Goal: Book appointment/travel/reservation

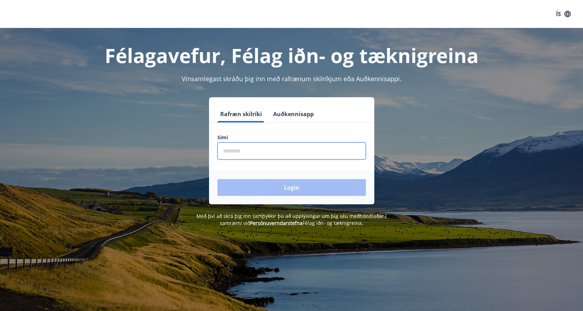
click at [237, 155] on input "phone" at bounding box center [292, 151] width 149 height 17
type input "********"
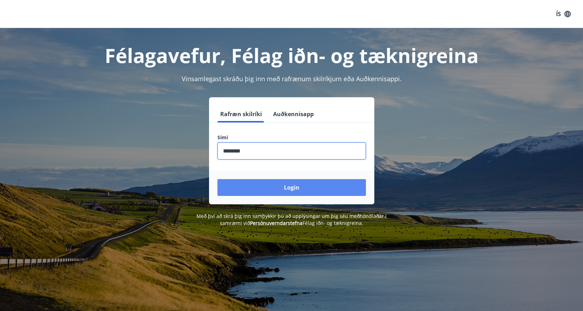
click at [247, 195] on button "Login" at bounding box center [292, 187] width 149 height 17
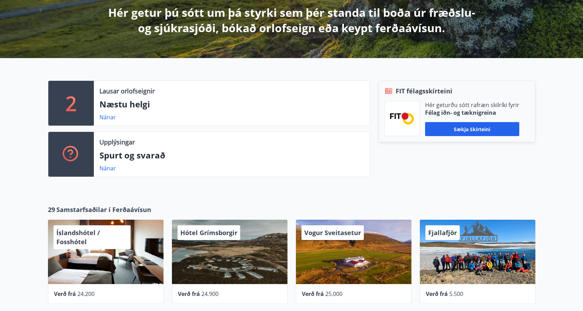
scroll to position [140, 0]
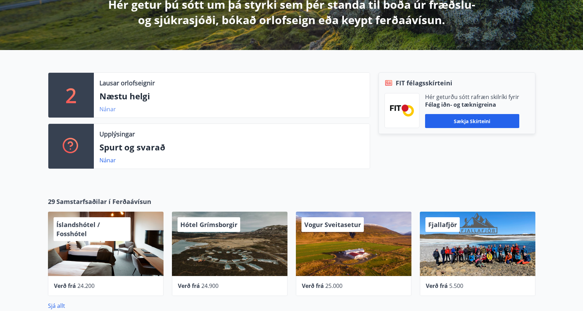
click at [105, 110] on link "Nánar" at bounding box center [108, 109] width 16 height 8
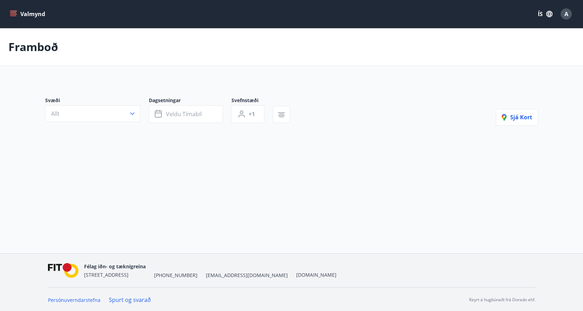
type input "*"
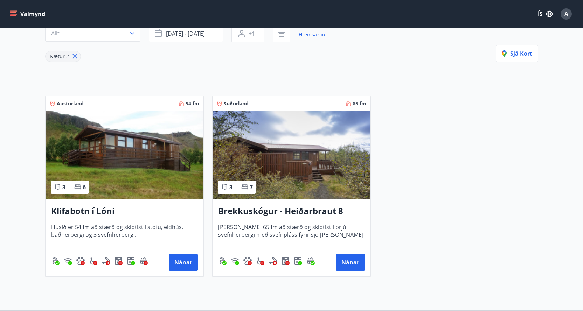
scroll to position [140, 0]
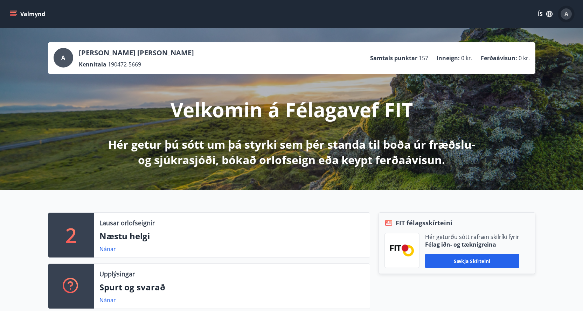
click at [567, 13] on span "A" at bounding box center [567, 14] width 4 height 8
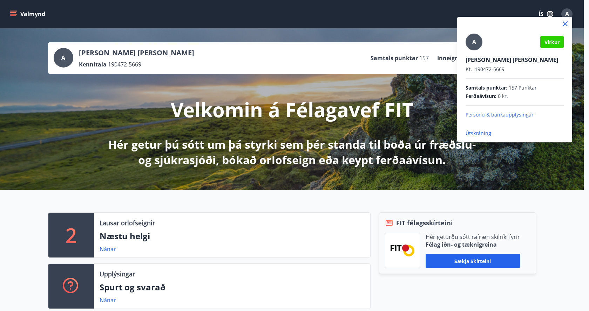
click at [328, 26] on div at bounding box center [294, 155] width 589 height 311
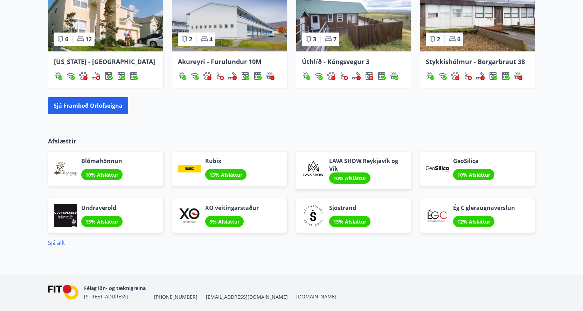
scroll to position [504, 0]
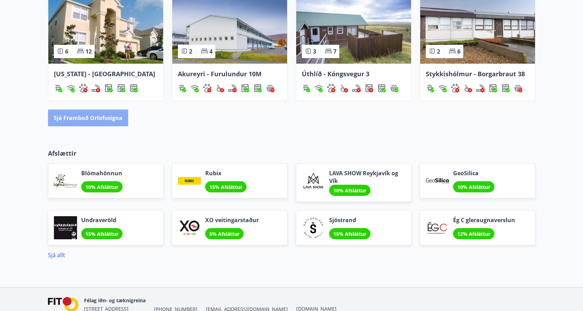
click at [104, 123] on button "Sjá framboð orlofseigna" at bounding box center [88, 118] width 80 height 17
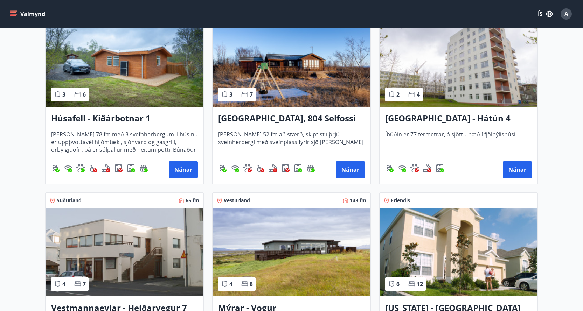
scroll to position [526, 0]
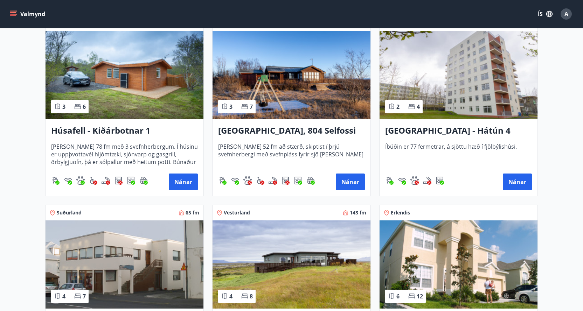
click at [117, 131] on h3 "Húsafell - Kiðárbotnar 1" at bounding box center [124, 131] width 147 height 13
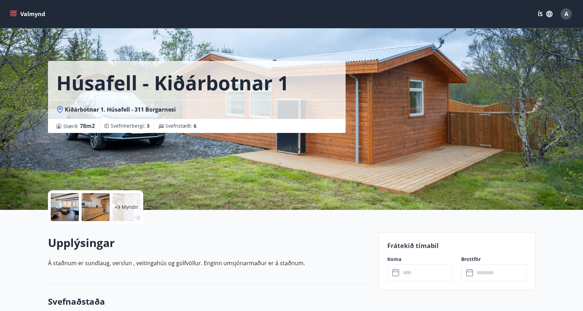
click at [397, 150] on div "Húsafell - Kiðárbotnar 1 Kiðárbotnar 1. Húsafell - 311 Borgarnesi Stærð : 78 m2…" at bounding box center [292, 105] width 488 height 210
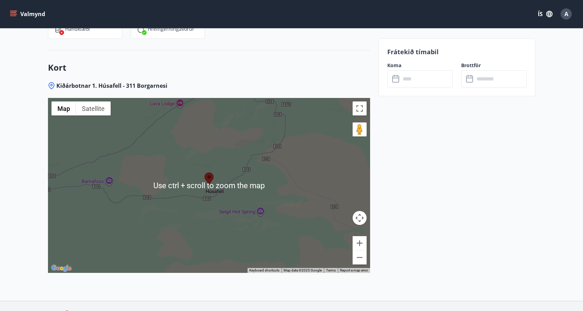
scroll to position [904, 0]
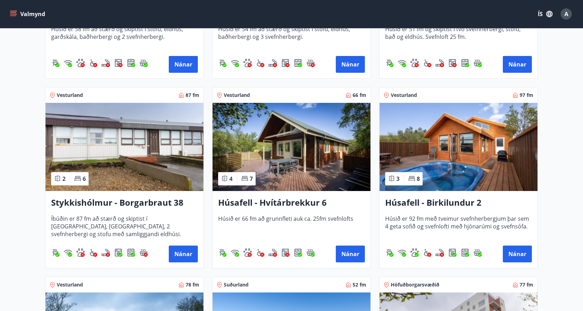
scroll to position [280, 0]
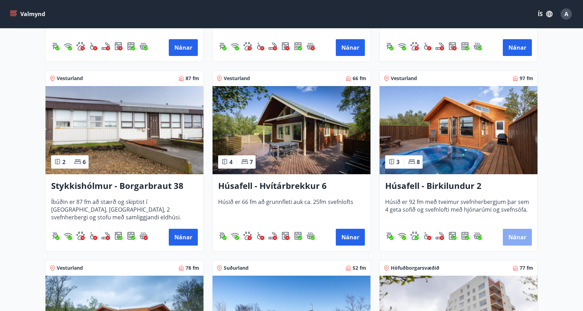
click at [516, 239] on button "Nánar" at bounding box center [517, 237] width 29 height 17
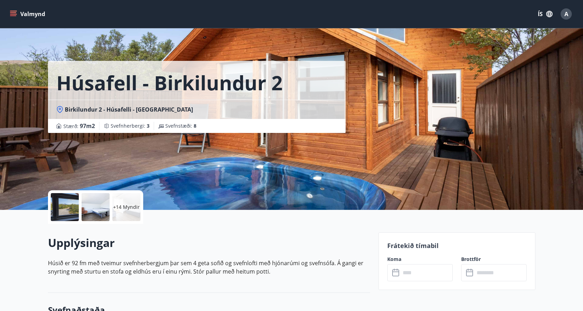
click at [187, 43] on div "Húsafell - Birkilundur 2 Birkilundur 2 - Húsafelli - Borgarfjarðarsýslu Stærð :…" at bounding box center [210, 66] width 325 height 133
